Goal: Information Seeking & Learning: Learn about a topic

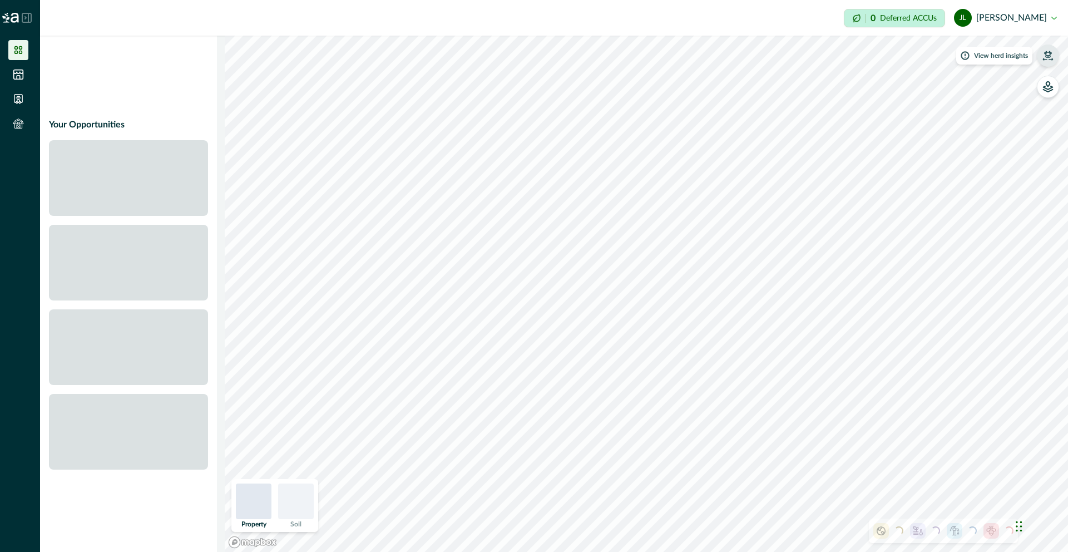
click at [1053, 55] on icon "button" at bounding box center [1047, 55] width 11 height 11
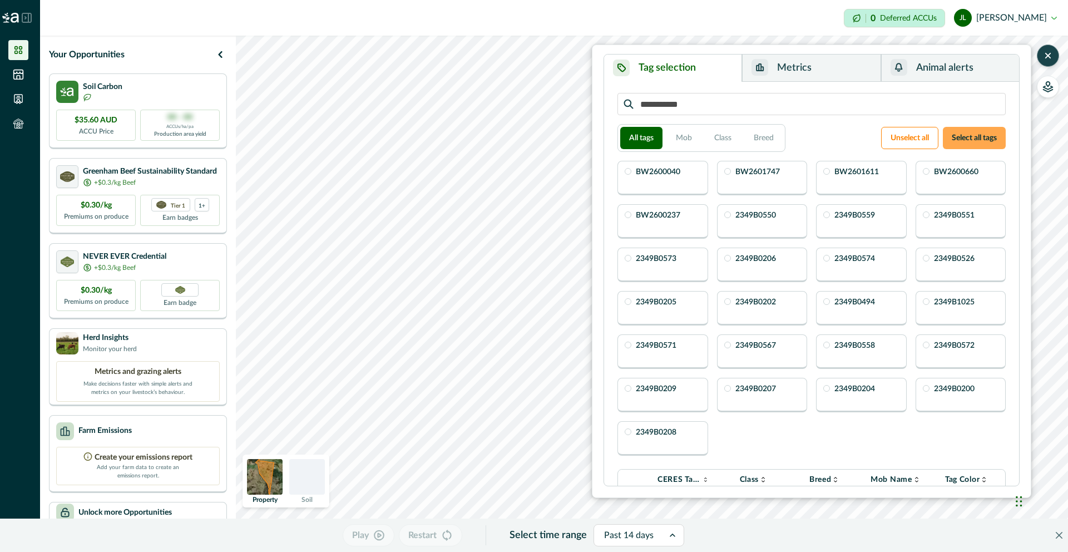
click at [982, 134] on button "Select all tags" at bounding box center [974, 138] width 63 height 22
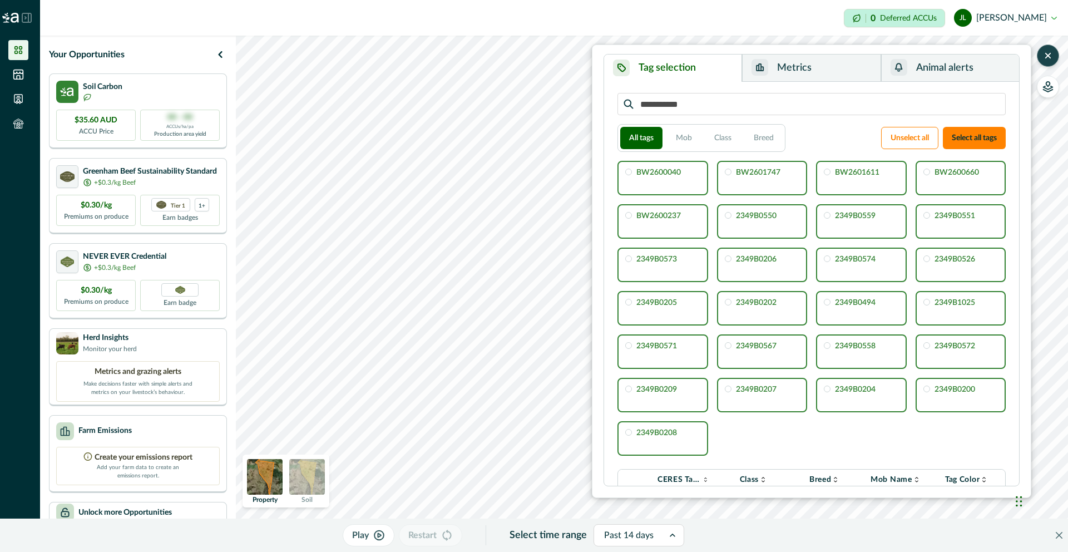
click at [1044, 58] on icon "button" at bounding box center [1047, 55] width 11 height 11
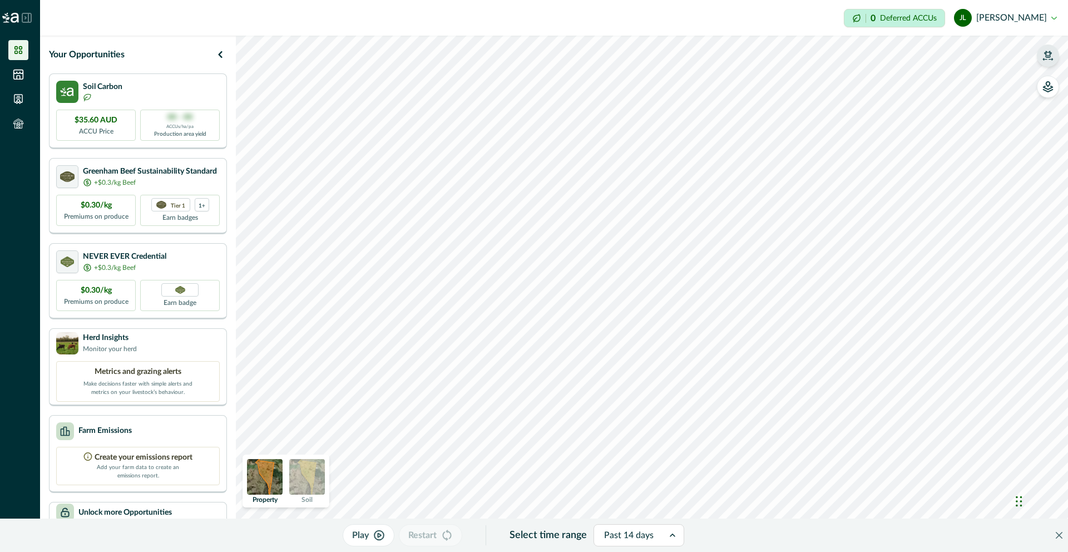
click at [673, 0] on html "Impersonation Mode 0 Deferred ACCUs [PERSON_NAME] Sign out Your Opportunities S…" at bounding box center [534, 276] width 1068 height 552
click at [768, 17] on div "Impersonation Mode 0 Deferred ACCUs [PERSON_NAME] Sign out Your Opportunities S…" at bounding box center [554, 276] width 1028 height 552
click at [1052, 52] on icon "button" at bounding box center [1047, 55] width 11 height 11
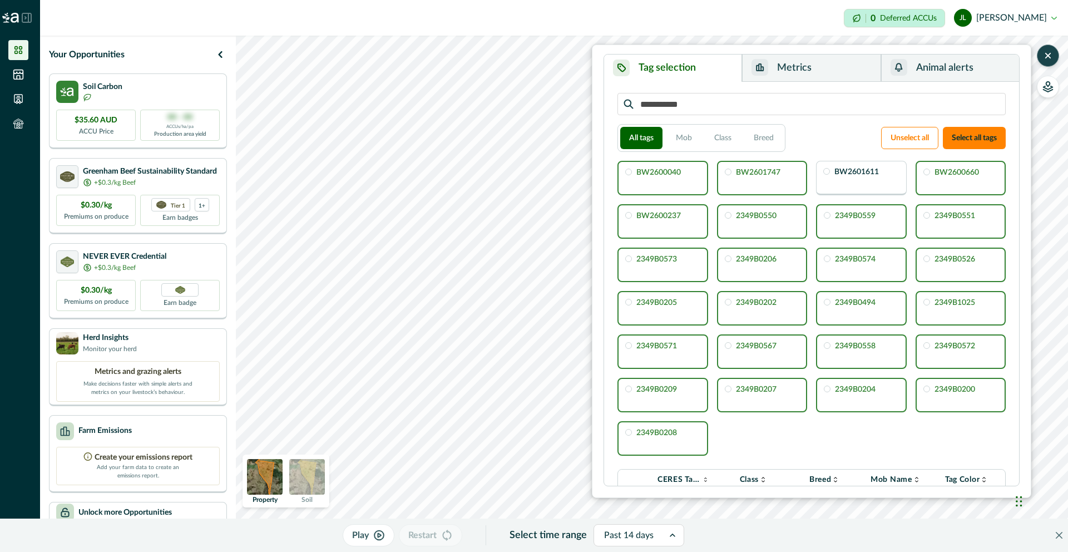
click at [811, 71] on button "Metrics" at bounding box center [811, 68] width 139 height 27
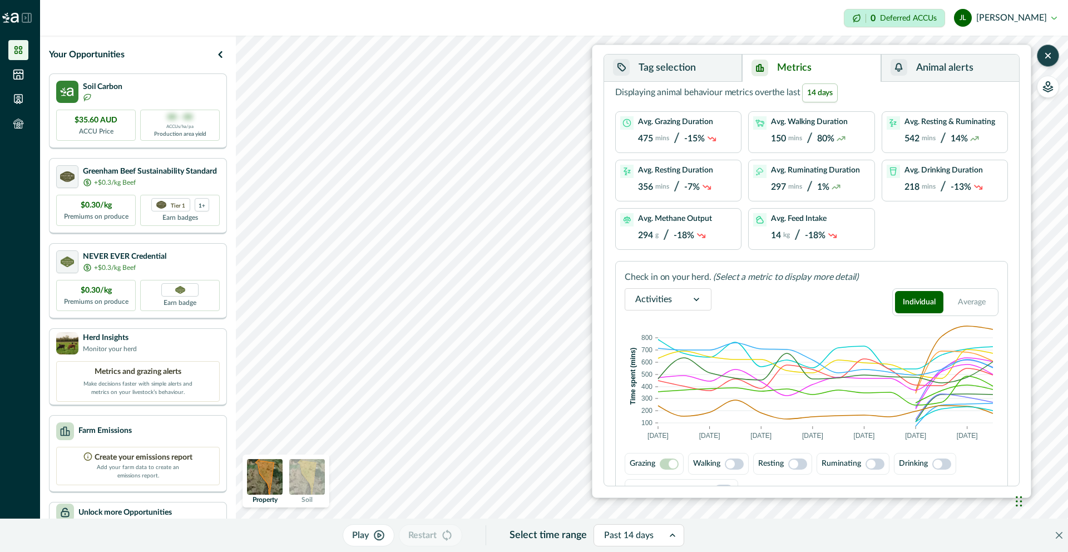
scroll to position [49, 0]
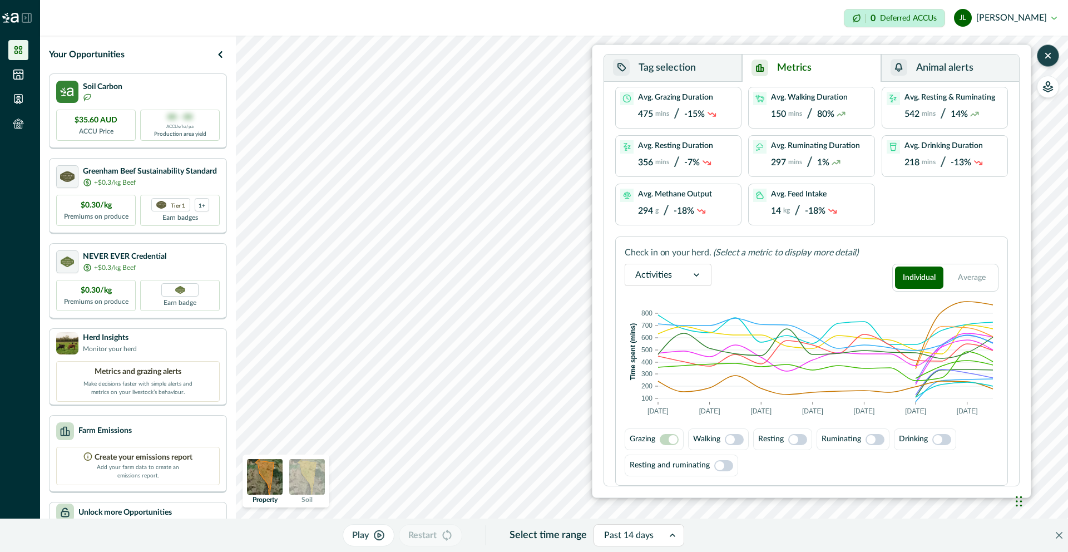
click at [730, 441] on span at bounding box center [730, 439] width 9 height 9
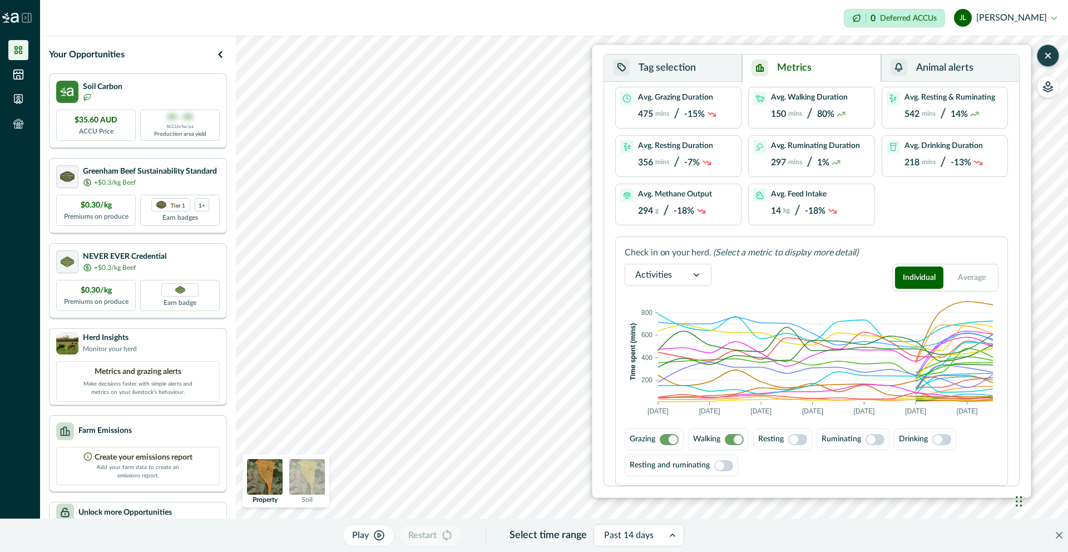
click at [672, 439] on span at bounding box center [673, 439] width 9 height 9
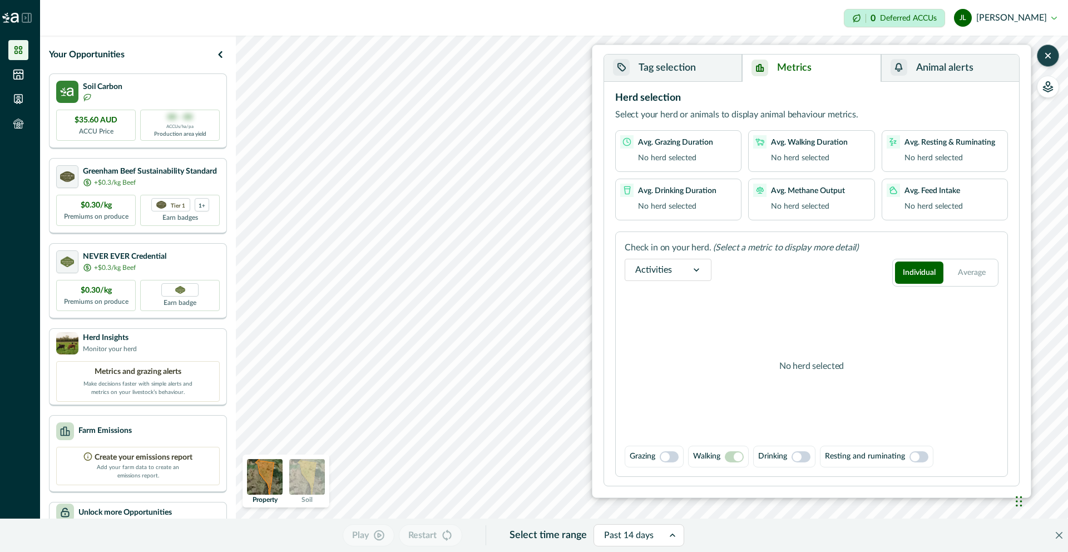
scroll to position [0, 0]
click at [1054, 56] on button "button" at bounding box center [1048, 55] width 22 height 22
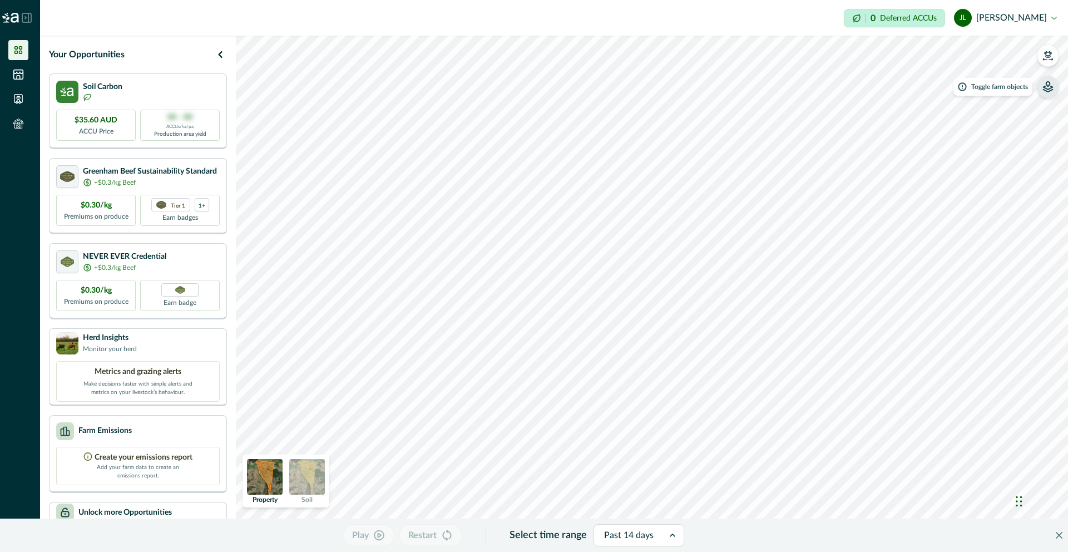
click at [1052, 84] on icon "button" at bounding box center [1047, 86] width 11 height 11
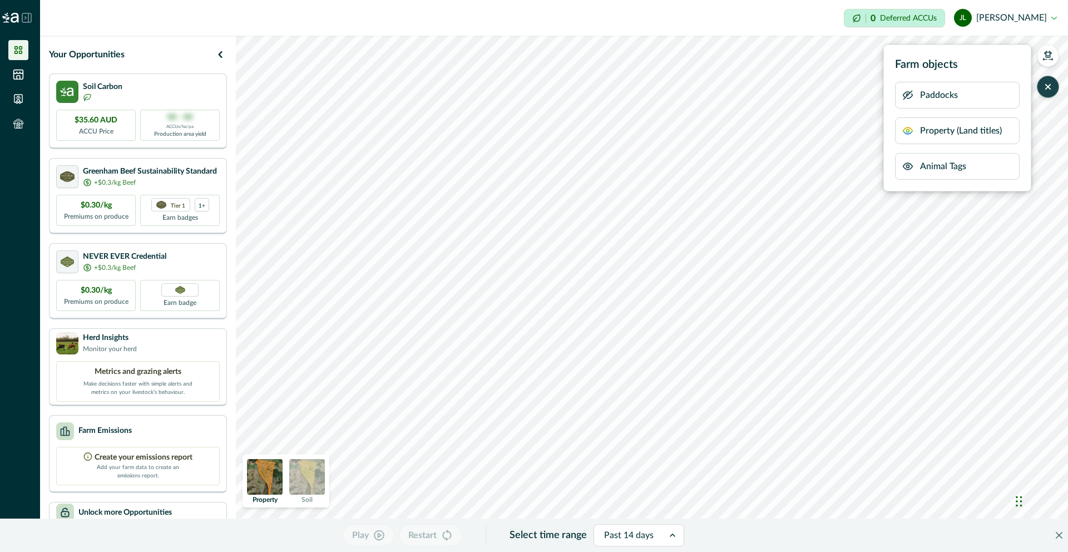
click at [990, 166] on div "Animal Tags" at bounding box center [957, 166] width 125 height 27
click at [18, 75] on icon at bounding box center [18, 74] width 9 height 9
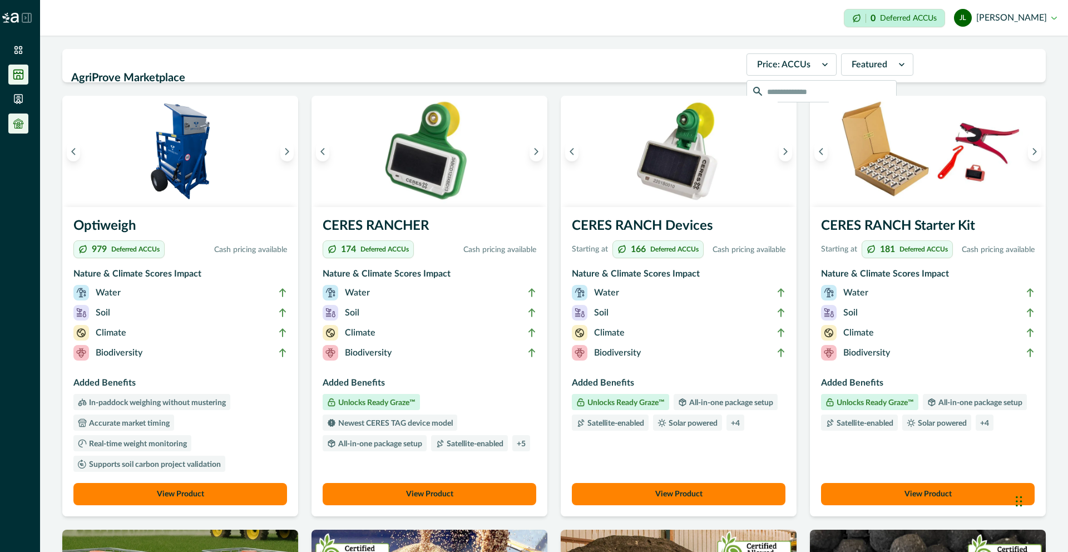
drag, startPoint x: 23, startPoint y: 101, endPoint x: 22, endPoint y: 118, distance: 16.7
click at [23, 101] on icon at bounding box center [18, 98] width 11 height 11
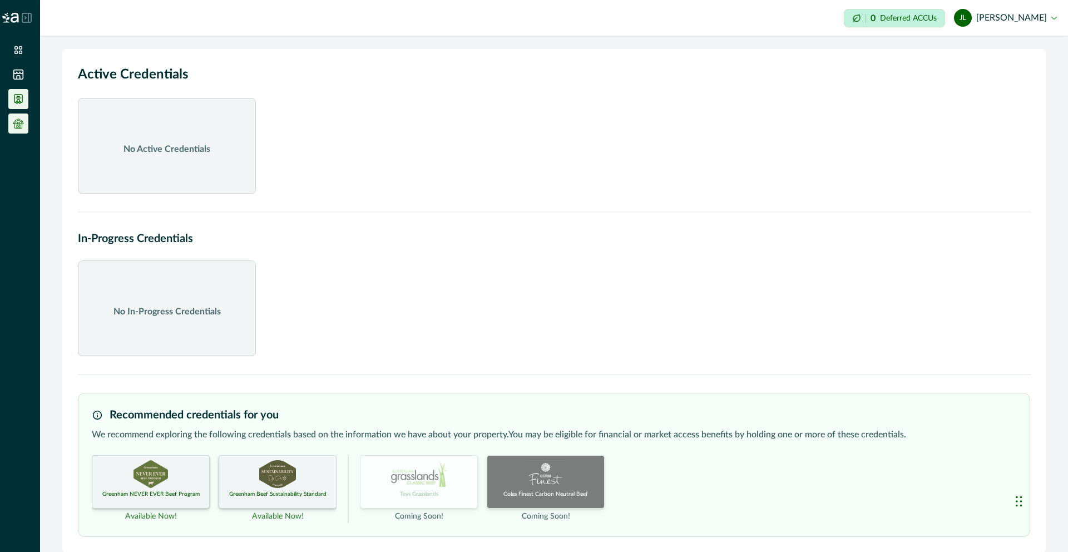
click at [22, 125] on icon at bounding box center [17, 126] width 7 height 4
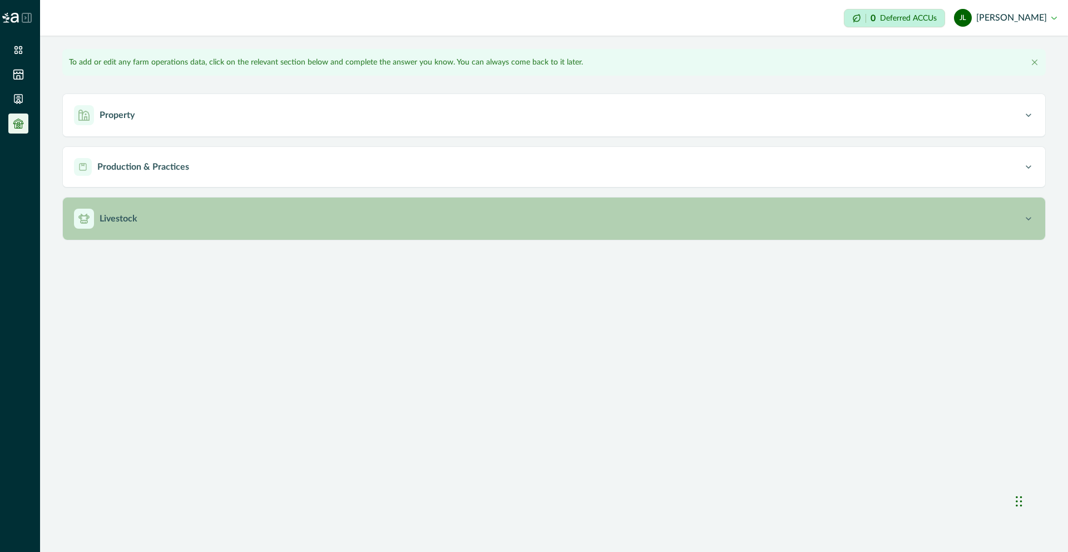
click at [166, 212] on div "Livestock" at bounding box center [548, 219] width 949 height 20
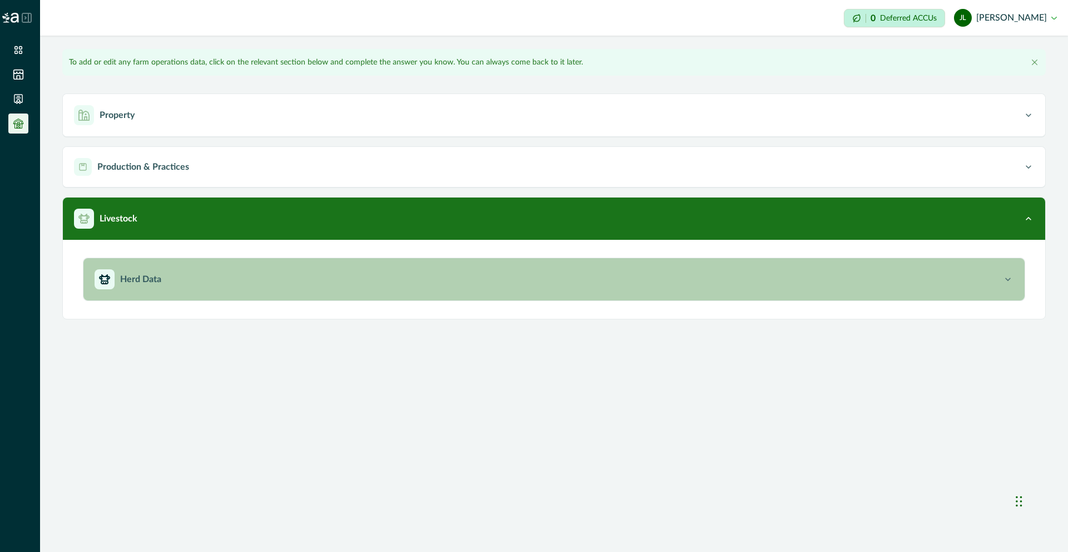
click at [188, 282] on div "Herd Data" at bounding box center [549, 279] width 908 height 20
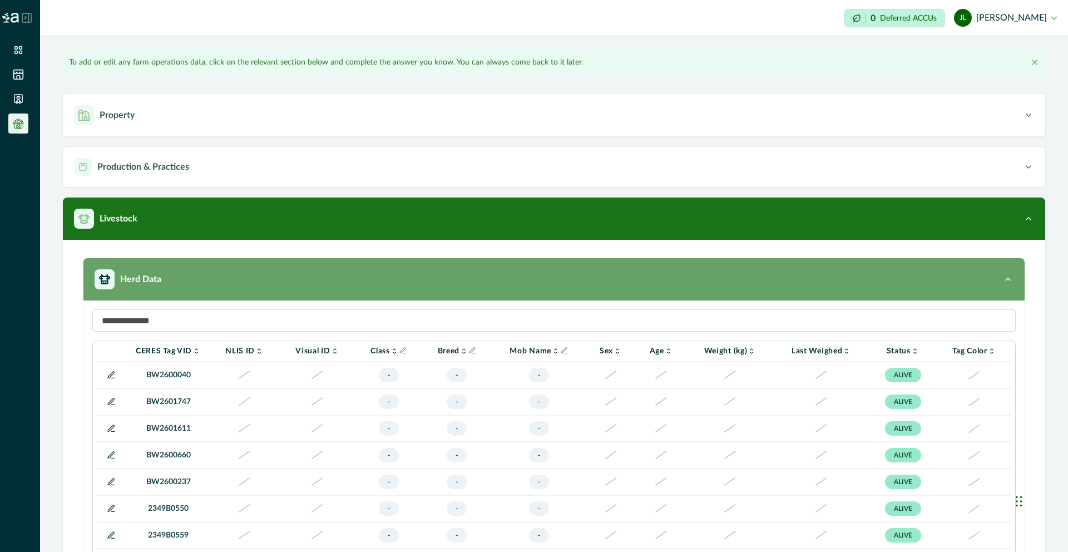
scroll to position [48, 0]
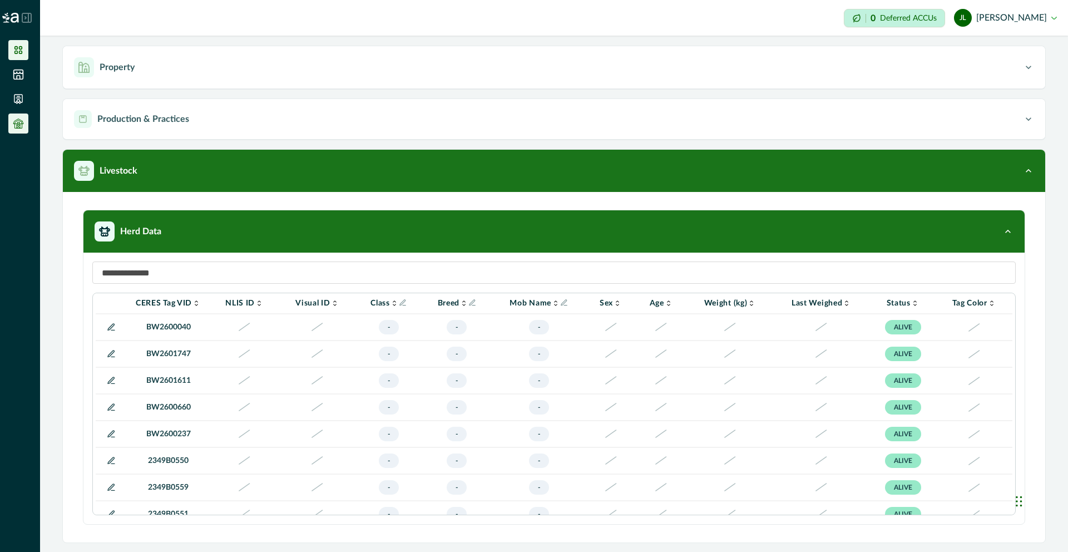
click at [16, 46] on icon at bounding box center [18, 50] width 8 height 8
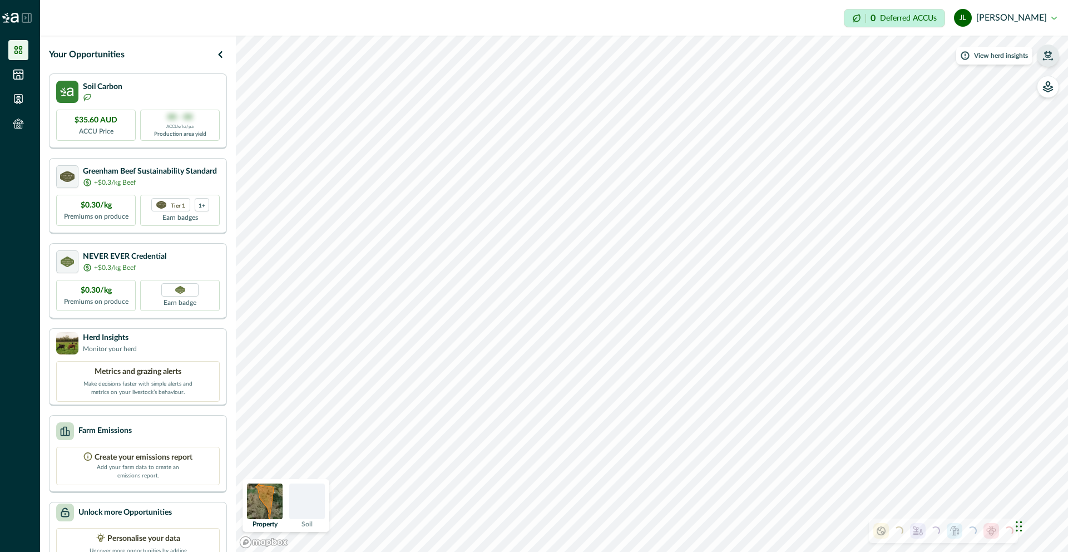
click at [1053, 58] on icon "button" at bounding box center [1047, 55] width 11 height 11
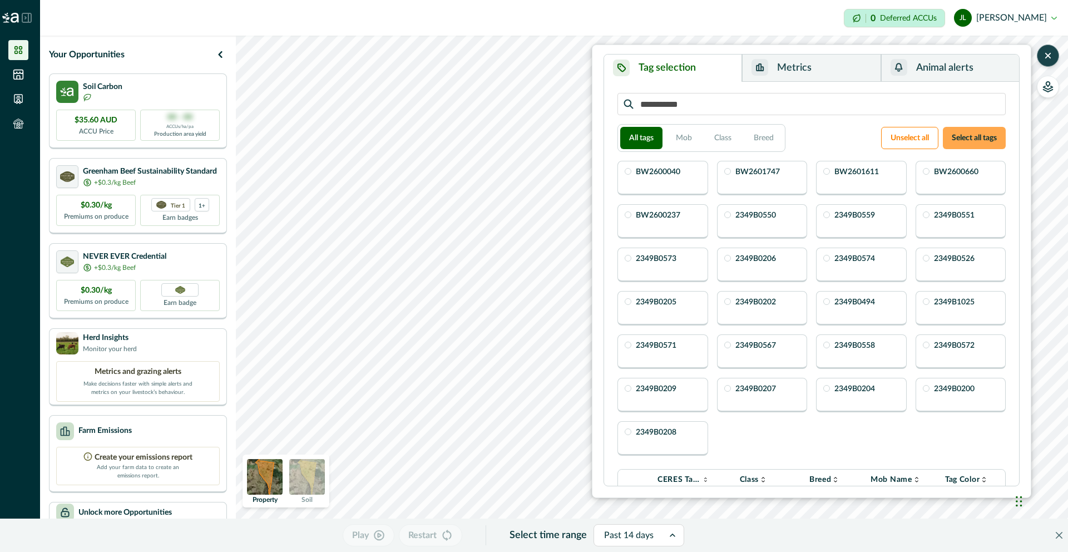
click at [959, 141] on button "Select all tags" at bounding box center [974, 138] width 63 height 22
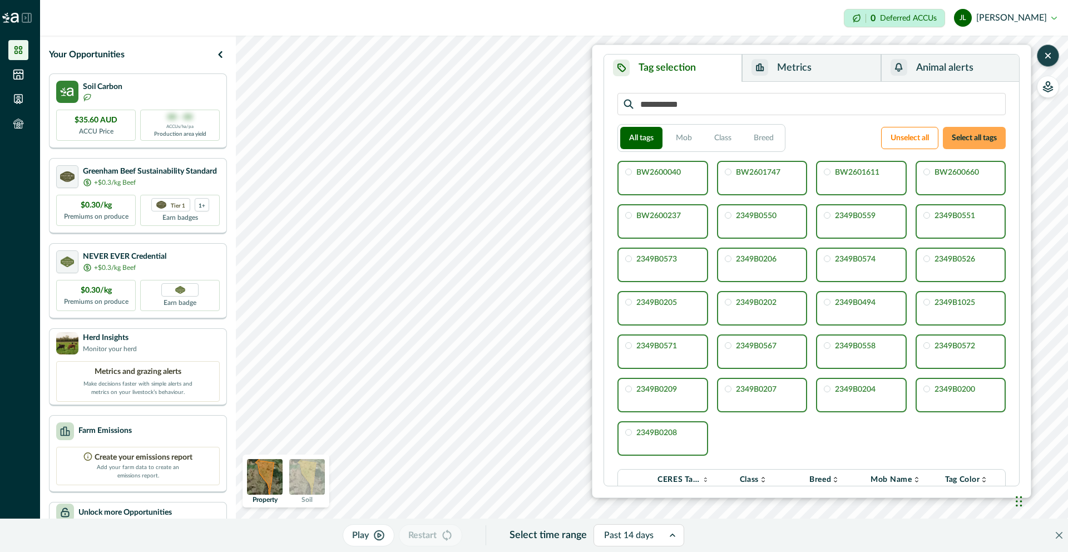
click at [966, 135] on button "Select all tags" at bounding box center [974, 138] width 63 height 22
click at [900, 141] on button "Unselect all" at bounding box center [909, 138] width 57 height 22
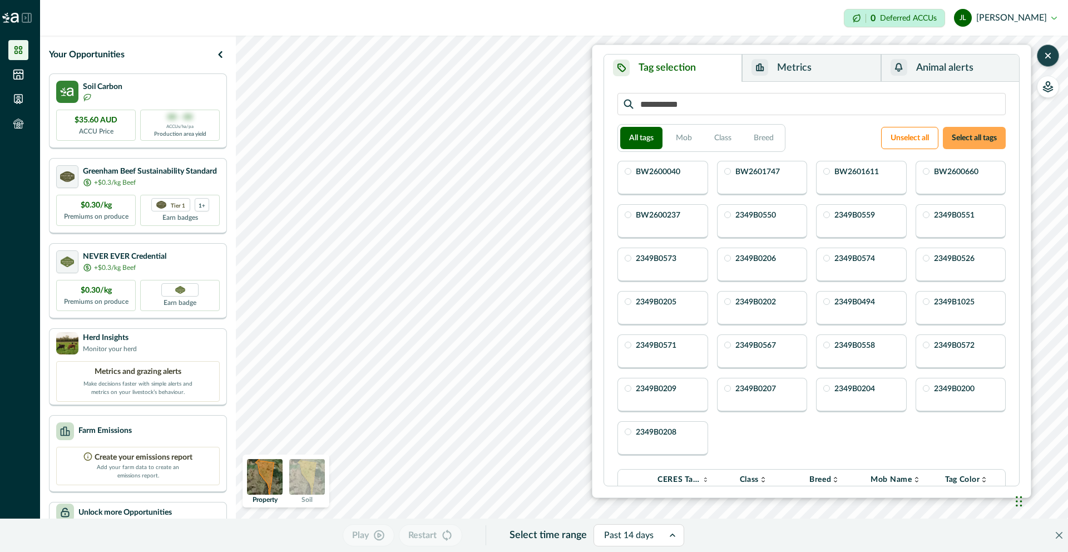
click at [974, 130] on button "Select all tags" at bounding box center [974, 138] width 63 height 22
click at [977, 129] on button "Select all tags" at bounding box center [974, 138] width 63 height 22
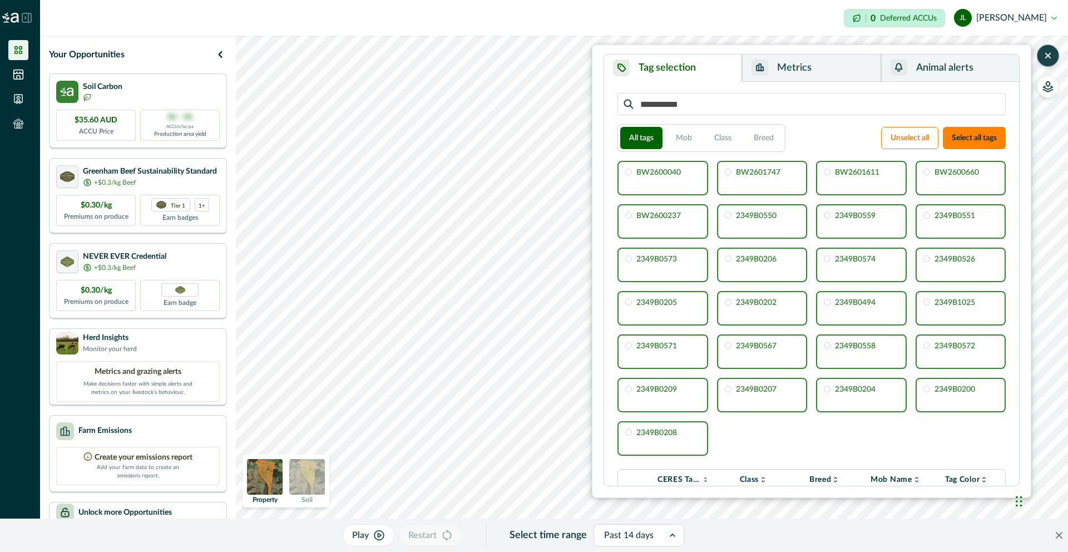
click at [1050, 56] on icon "button" at bounding box center [1047, 55] width 11 height 11
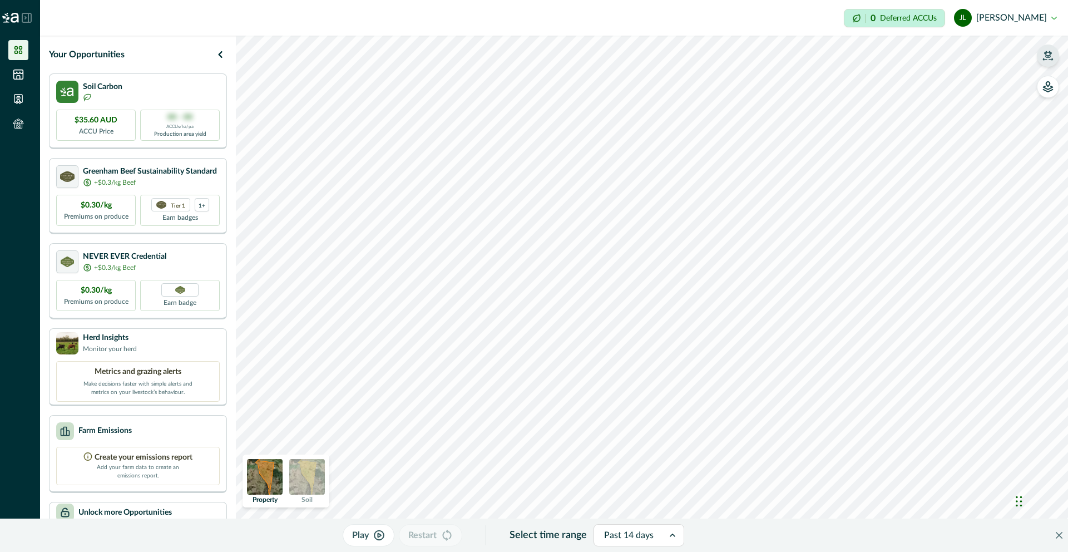
click at [363, 533] on p "Play" at bounding box center [360, 534] width 17 height 13
click at [657, 534] on div "Past 14 days" at bounding box center [633, 535] width 70 height 18
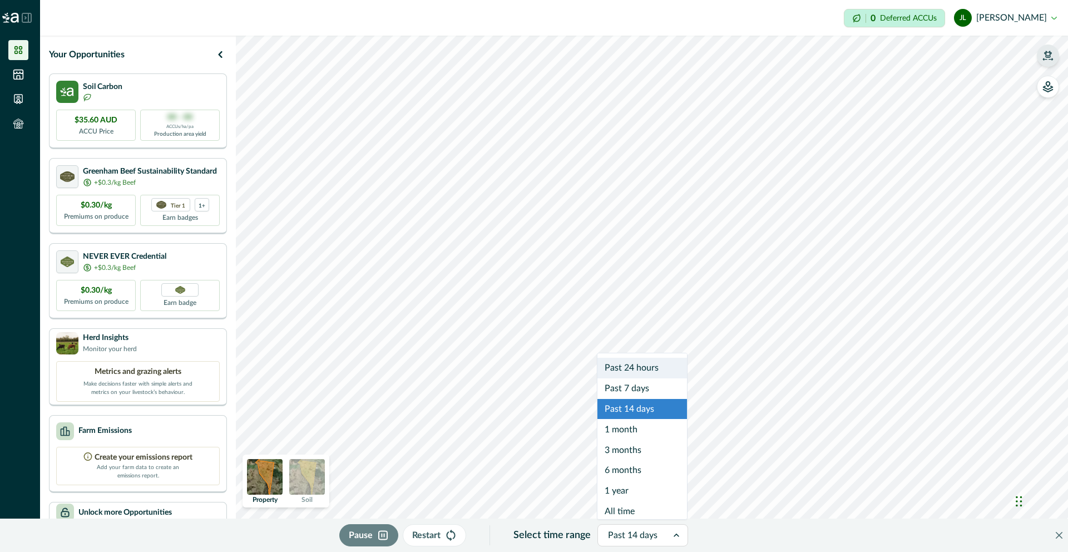
click at [678, 535] on icon at bounding box center [676, 535] width 11 height 11
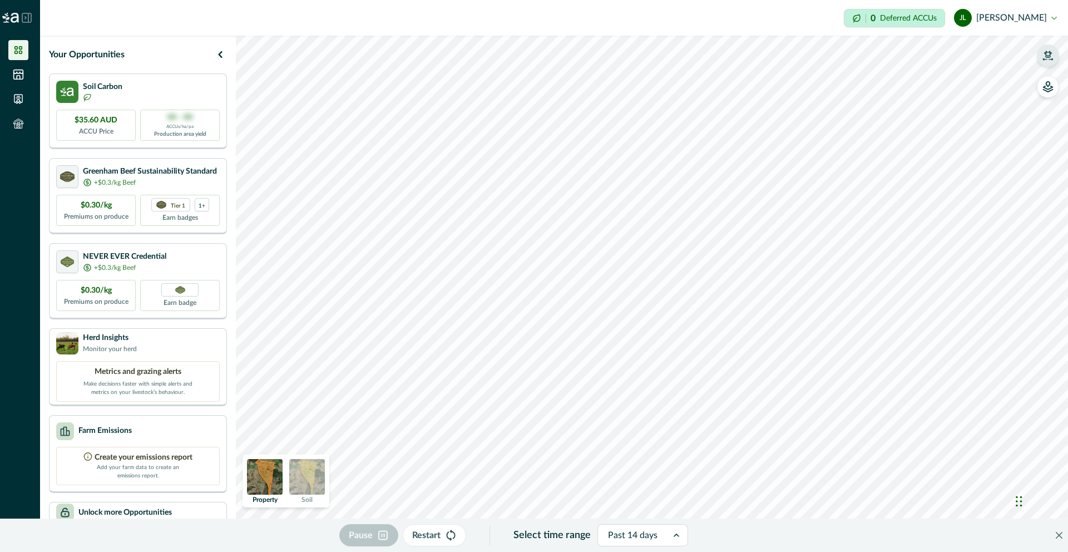
click at [613, 551] on div "Pause Restart Select time range Past 14 days Property Soil" at bounding box center [652, 294] width 832 height 516
click at [977, 542] on div "Pause Restart Select time range Past 14 days Property Soil" at bounding box center [652, 294] width 832 height 516
click at [1055, 61] on button "button" at bounding box center [1048, 55] width 22 height 22
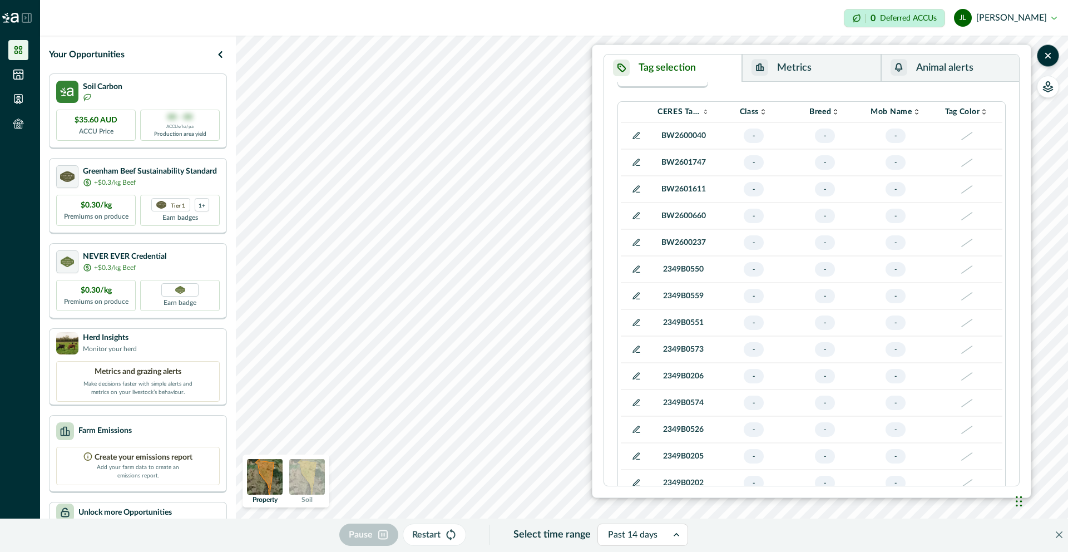
scroll to position [0, 0]
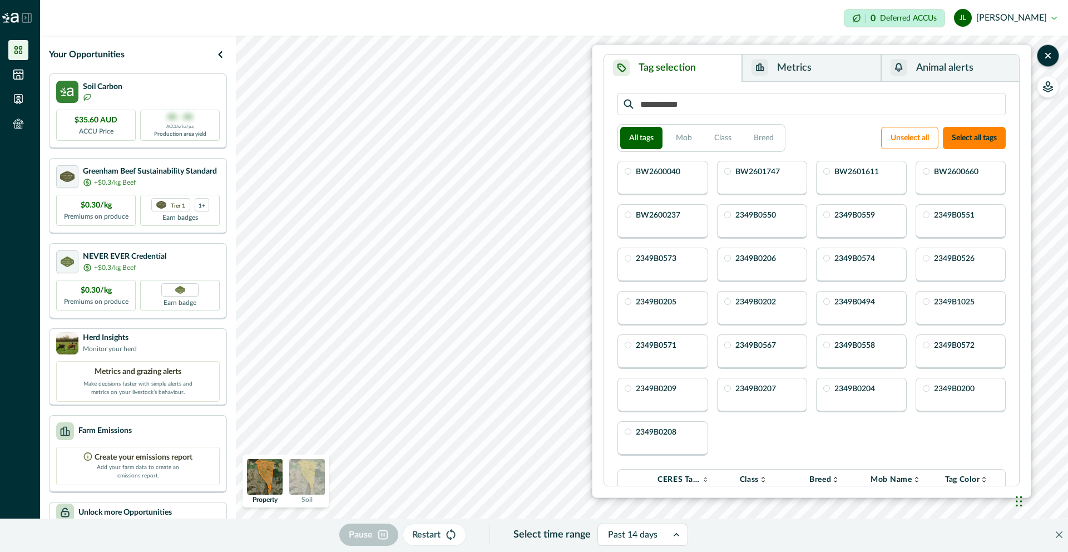
click at [851, 61] on button "Metrics" at bounding box center [811, 68] width 139 height 27
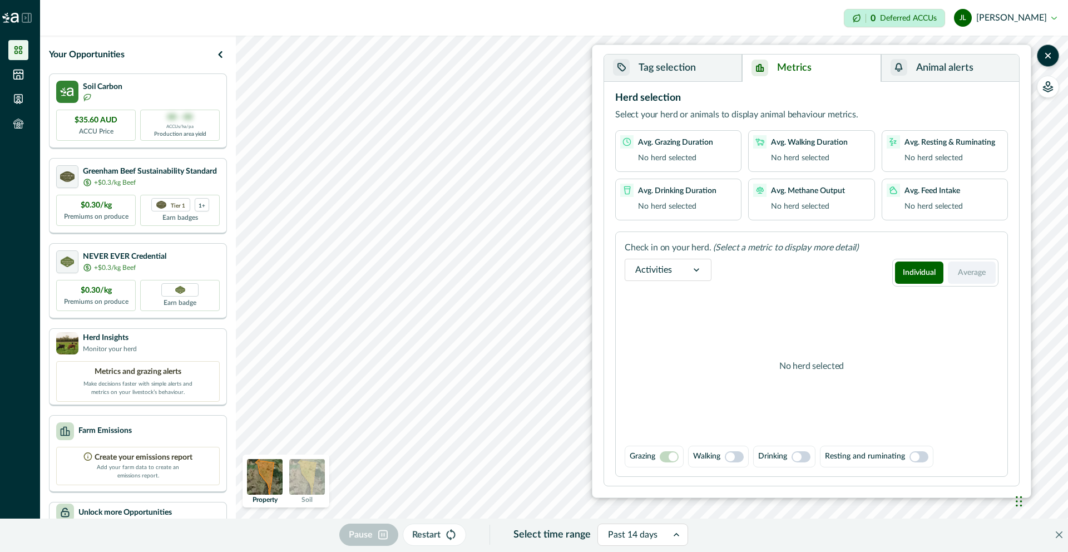
click at [970, 267] on button "Average" at bounding box center [972, 272] width 48 height 22
click at [673, 454] on span at bounding box center [673, 456] width 9 height 9
click at [671, 457] on span at bounding box center [673, 456] width 9 height 9
click at [731, 456] on span at bounding box center [730, 456] width 9 height 9
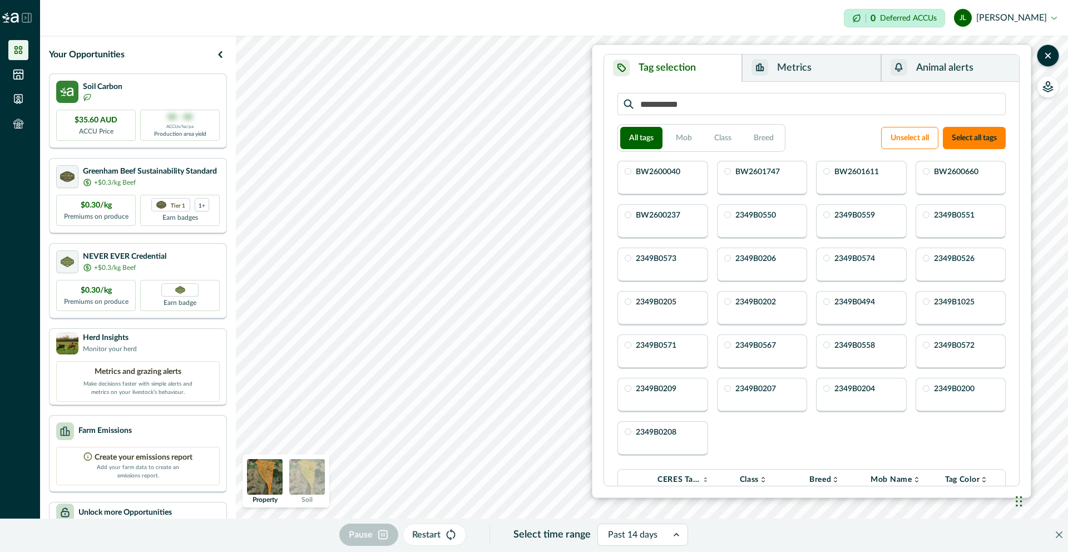
click at [668, 72] on button "Tag selection" at bounding box center [673, 68] width 138 height 27
drag, startPoint x: 975, startPoint y: 137, endPoint x: 941, endPoint y: 117, distance: 39.1
click at [975, 137] on button "Select all tags" at bounding box center [974, 138] width 63 height 22
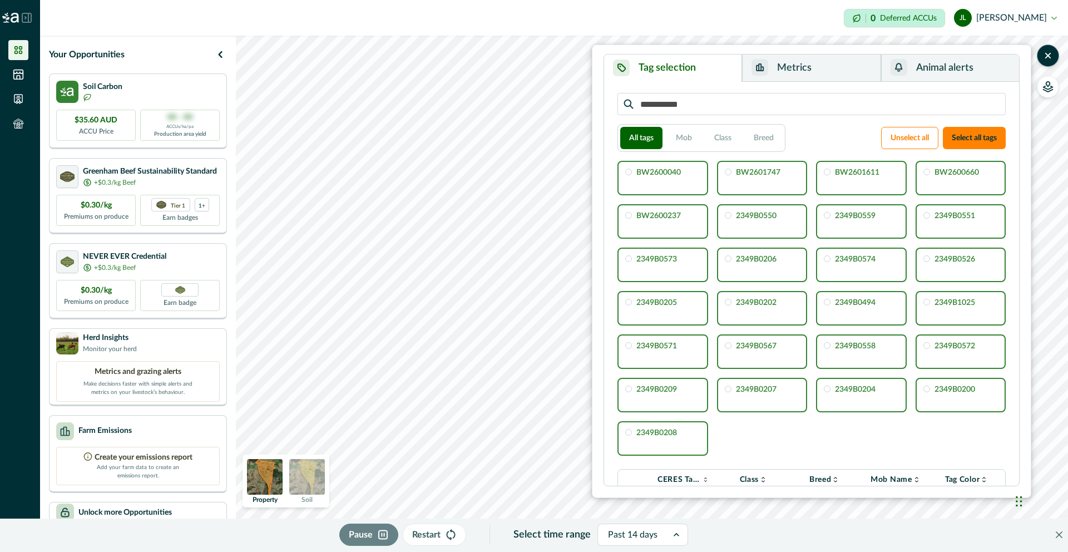
click at [811, 69] on button "Metrics" at bounding box center [811, 68] width 139 height 27
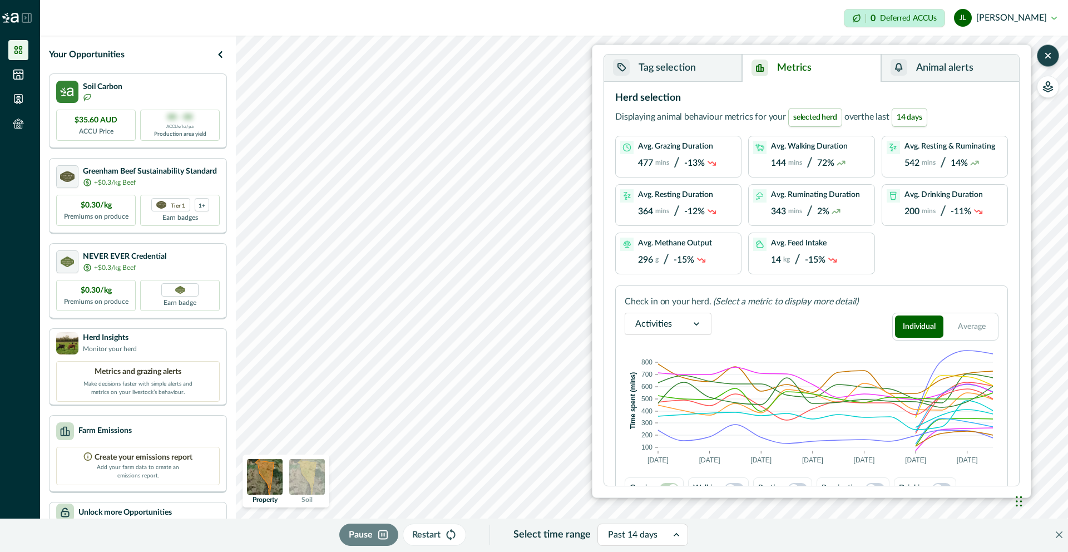
click at [1050, 58] on icon "button" at bounding box center [1047, 55] width 11 height 11
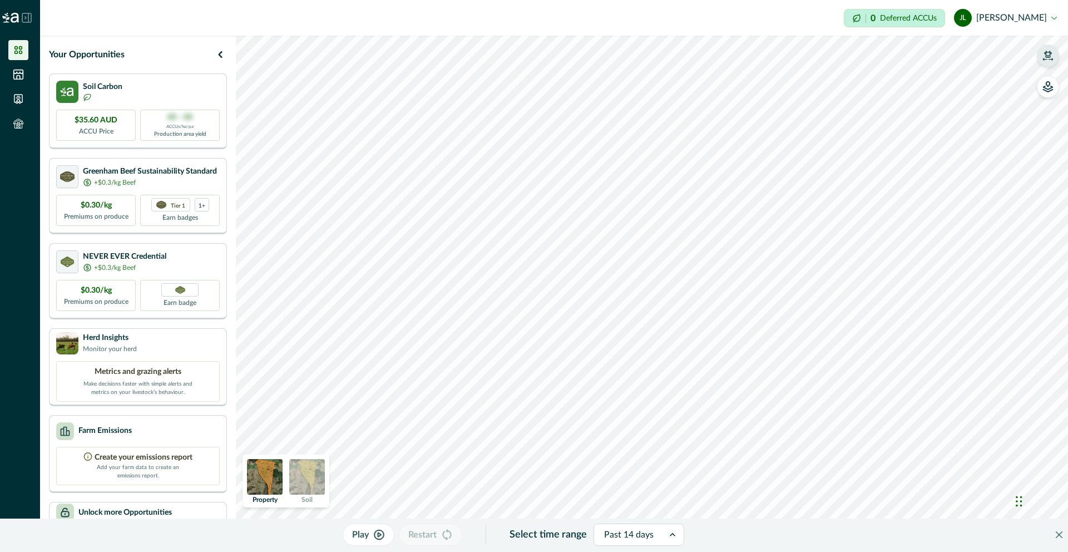
click at [1052, 60] on icon "button" at bounding box center [1047, 55] width 11 height 11
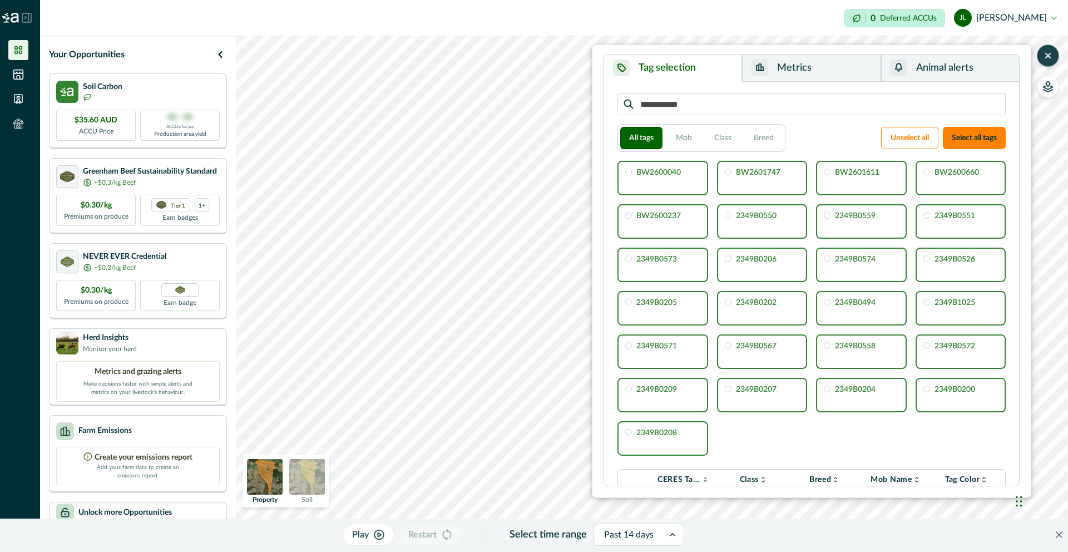
click at [351, 532] on button "Play" at bounding box center [369, 534] width 52 height 22
click at [633, 535] on div at bounding box center [633, 535] width 50 height 16
click at [678, 534] on icon at bounding box center [676, 534] width 11 height 11
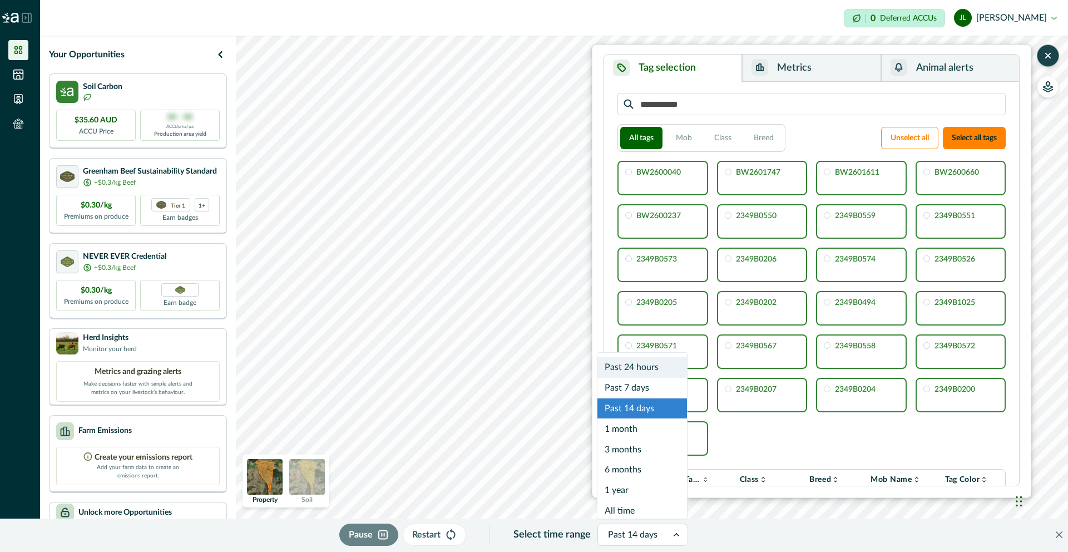
click at [675, 532] on icon at bounding box center [676, 534] width 11 height 11
click at [631, 537] on div at bounding box center [633, 535] width 50 height 16
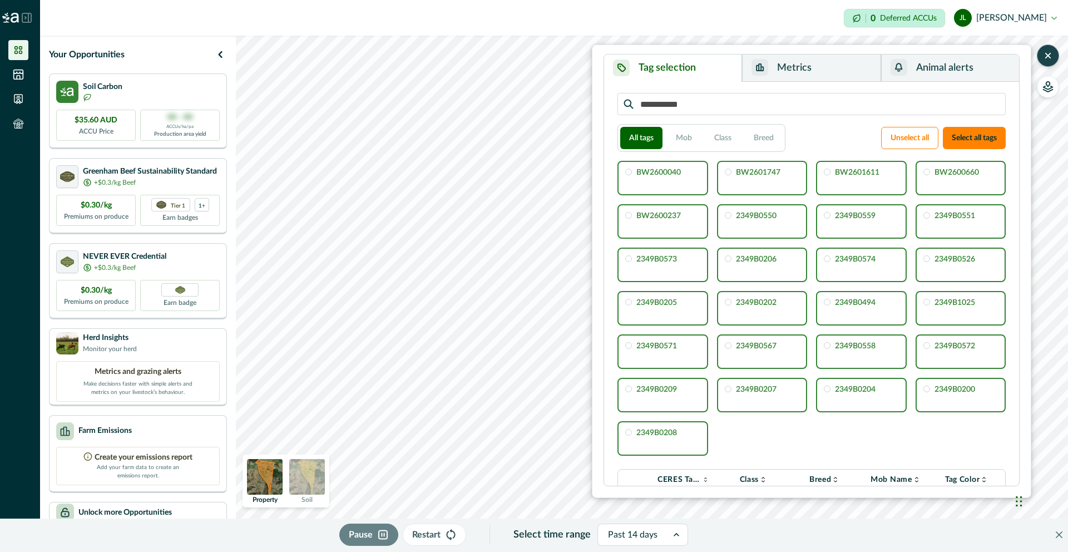
click at [631, 537] on div at bounding box center [633, 535] width 50 height 16
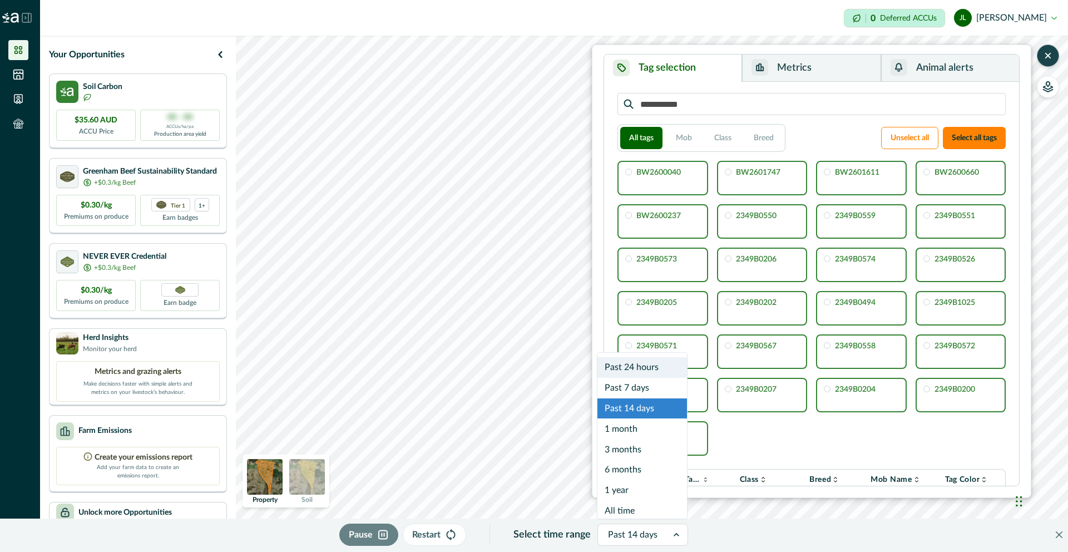
click at [647, 368] on div "Past 24 hours" at bounding box center [642, 367] width 90 height 21
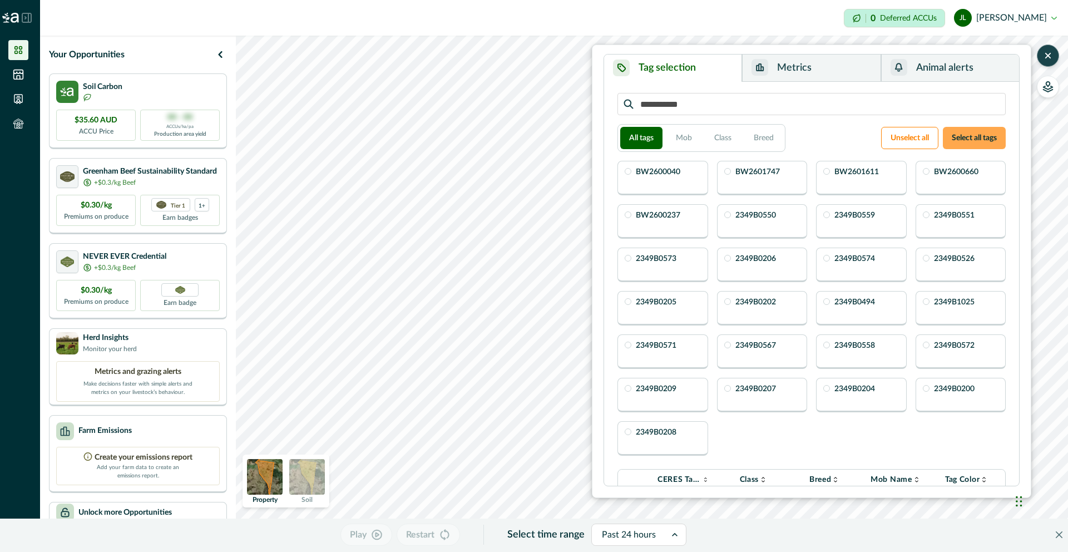
click at [989, 132] on button "Select all tags" at bounding box center [974, 138] width 63 height 22
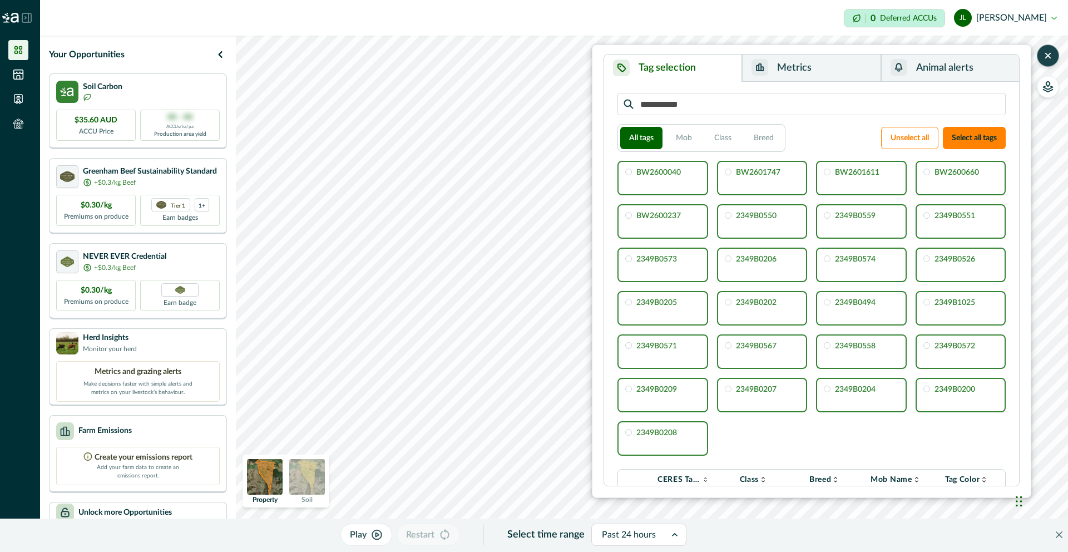
click at [1047, 52] on icon "button" at bounding box center [1047, 55] width 11 height 11
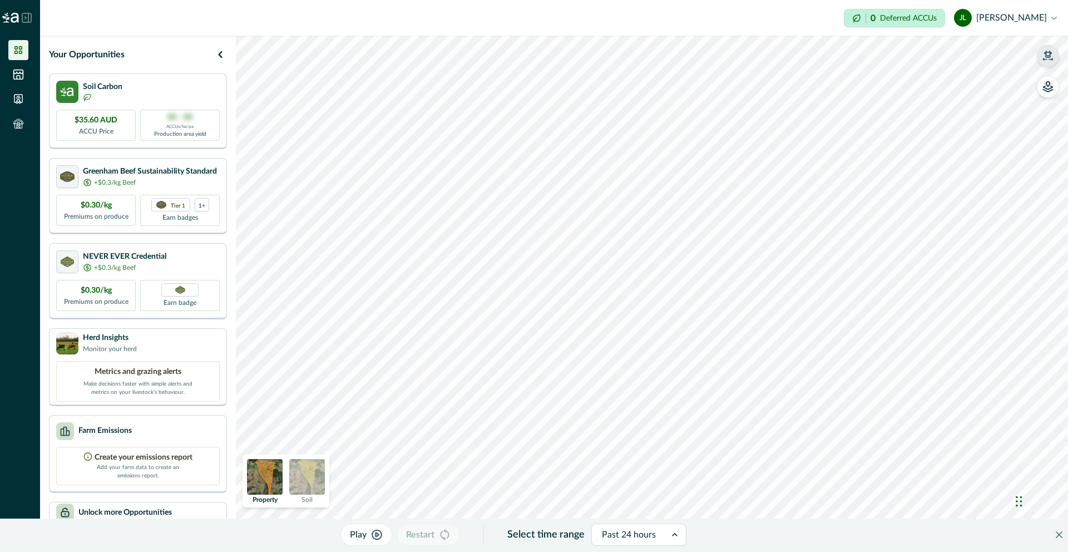
click at [367, 538] on p "Play" at bounding box center [358, 534] width 17 height 13
click at [674, 536] on icon at bounding box center [678, 534] width 11 height 11
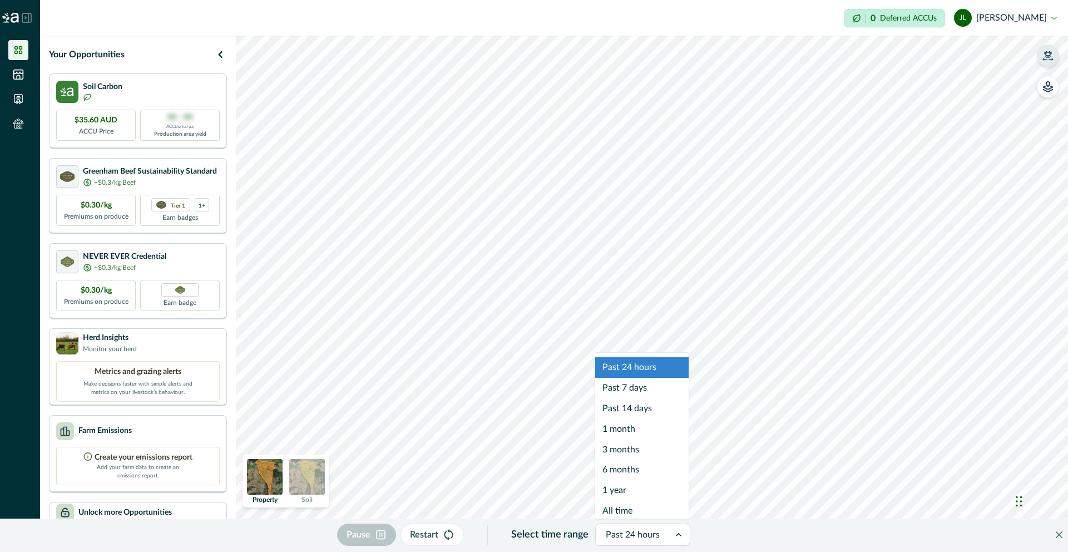
scroll to position [7, 0]
click at [644, 406] on div "Past 14 days" at bounding box center [641, 402] width 93 height 21
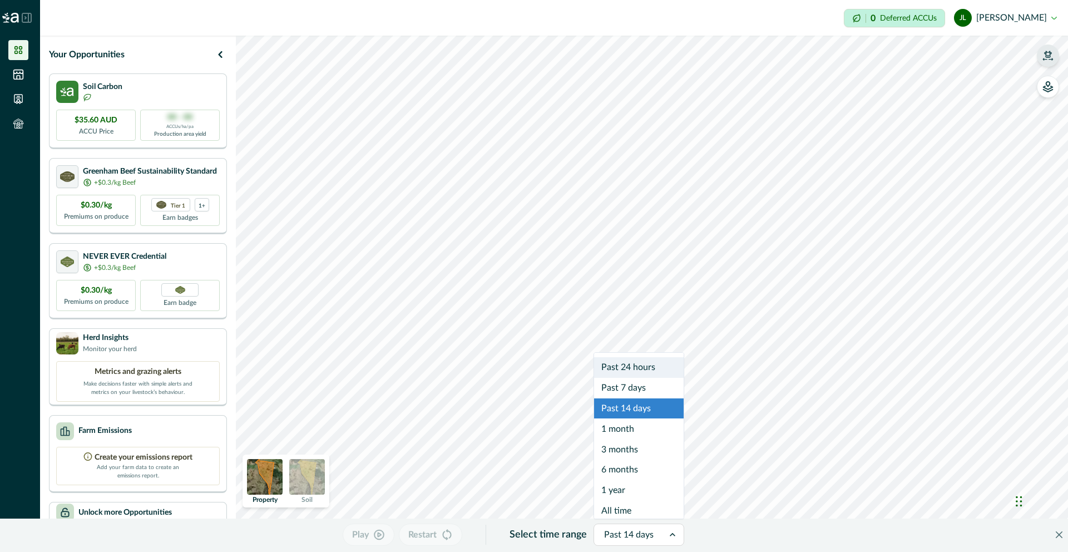
click at [640, 527] on div at bounding box center [629, 535] width 50 height 16
click at [637, 425] on div "1 month" at bounding box center [639, 422] width 90 height 21
click at [649, 536] on div at bounding box center [629, 535] width 48 height 16
click at [651, 403] on div "Past 14 days" at bounding box center [639, 402] width 88 height 21
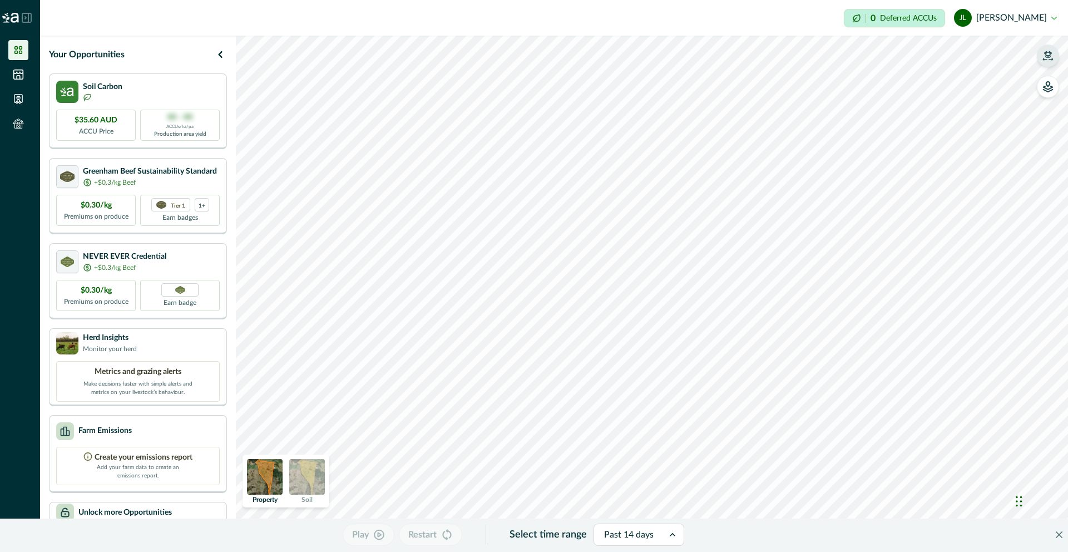
click at [1045, 55] on icon "button" at bounding box center [1047, 55] width 11 height 11
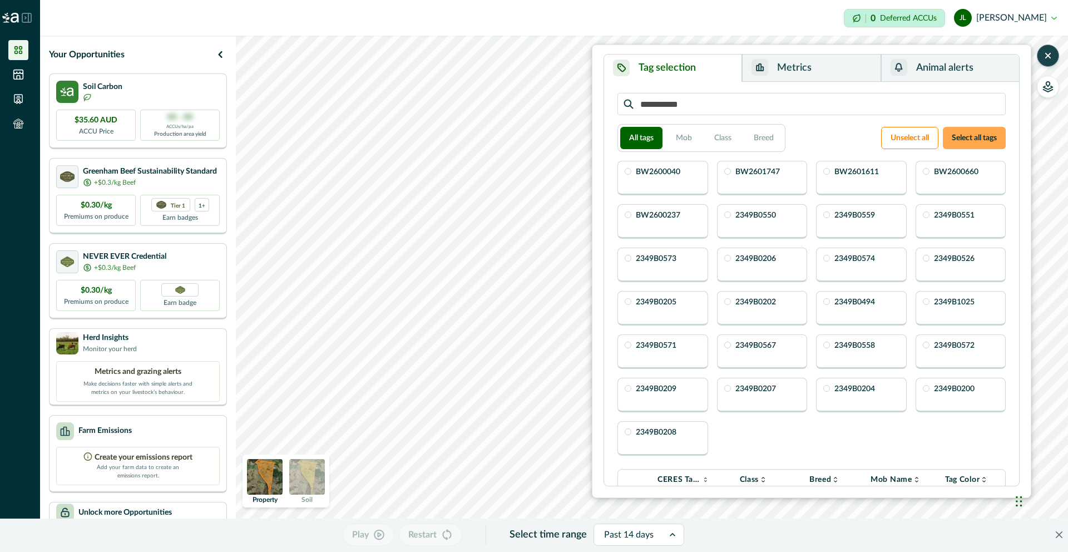
click at [987, 137] on button "Select all tags" at bounding box center [974, 138] width 63 height 22
click at [983, 140] on button "Select all tags" at bounding box center [974, 138] width 63 height 22
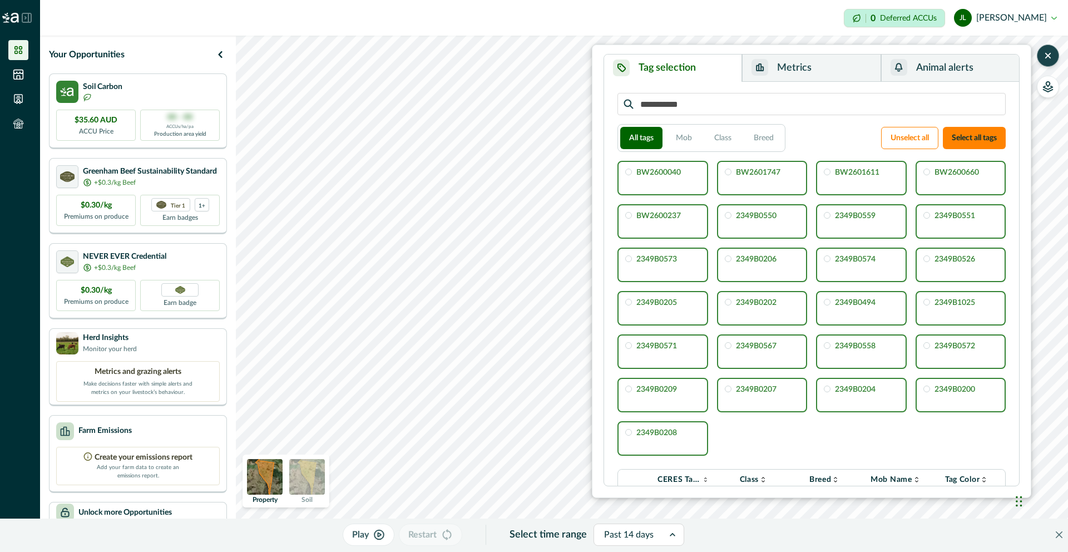
click at [1052, 57] on icon "button" at bounding box center [1047, 55] width 11 height 11
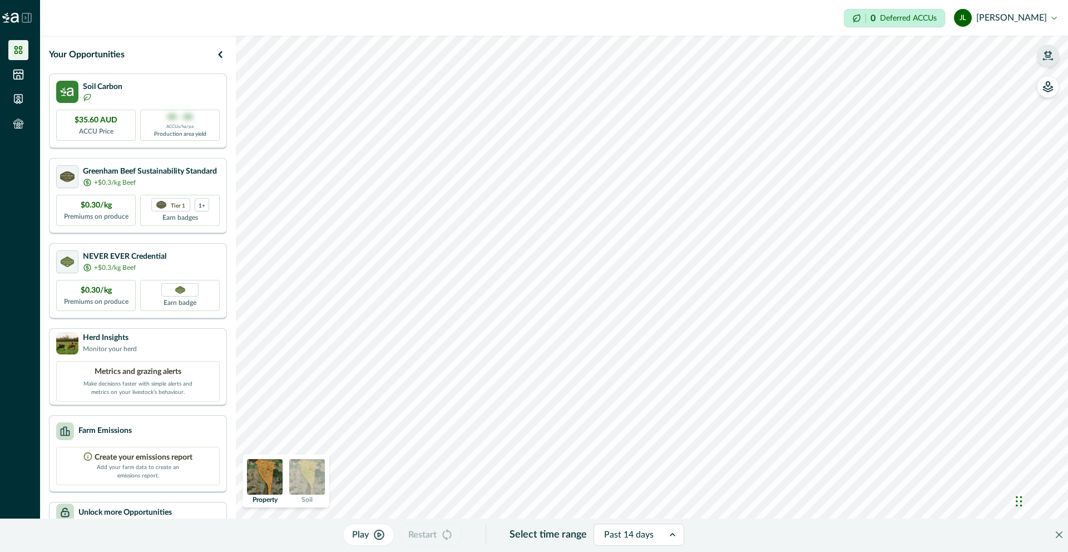
drag, startPoint x: 361, startPoint y: 534, endPoint x: 424, endPoint y: 527, distance: 63.2
click at [361, 534] on p "Play" at bounding box center [360, 534] width 17 height 13
click at [1067, 551] on html "Impersonation Mode 0 Deferred ACCUs [PERSON_NAME] Sign out Your Opportunities S…" at bounding box center [534, 276] width 1068 height 552
